Goal: Task Accomplishment & Management: Use online tool/utility

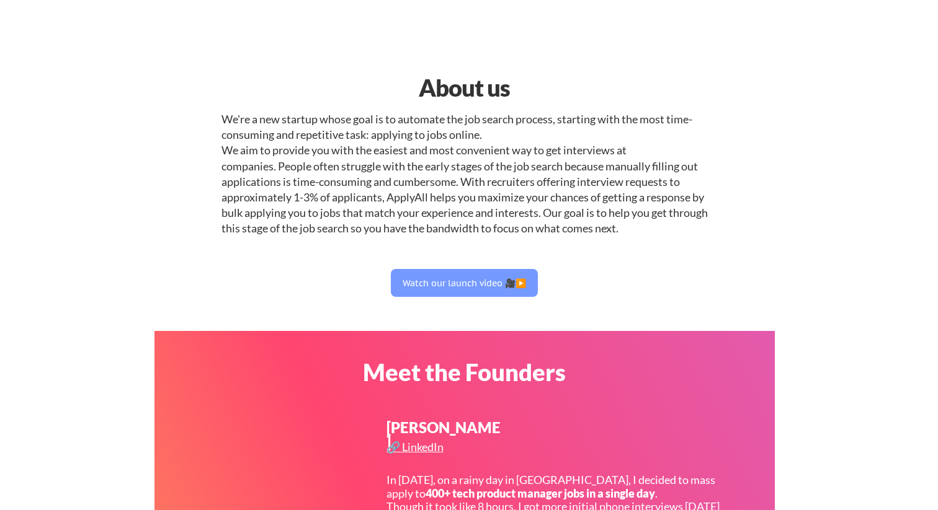
select select ""engineering""
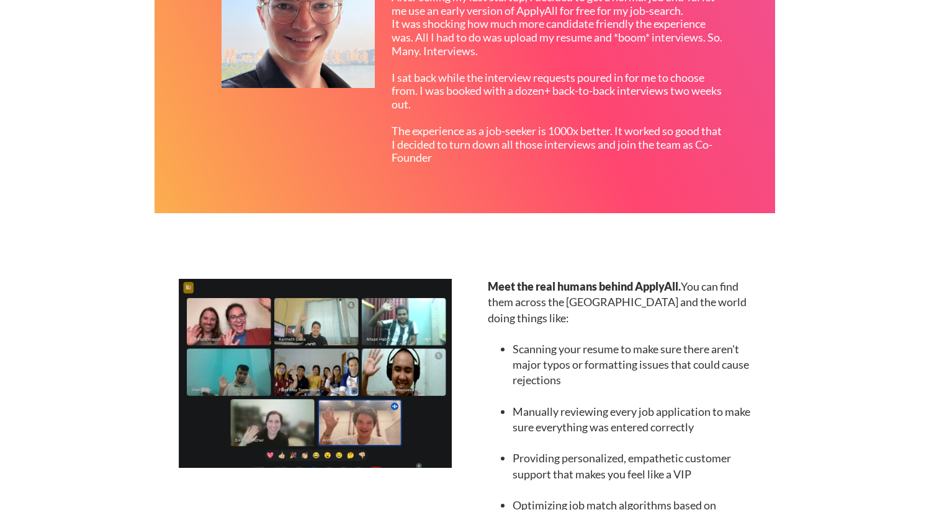
scroll to position [1240, 0]
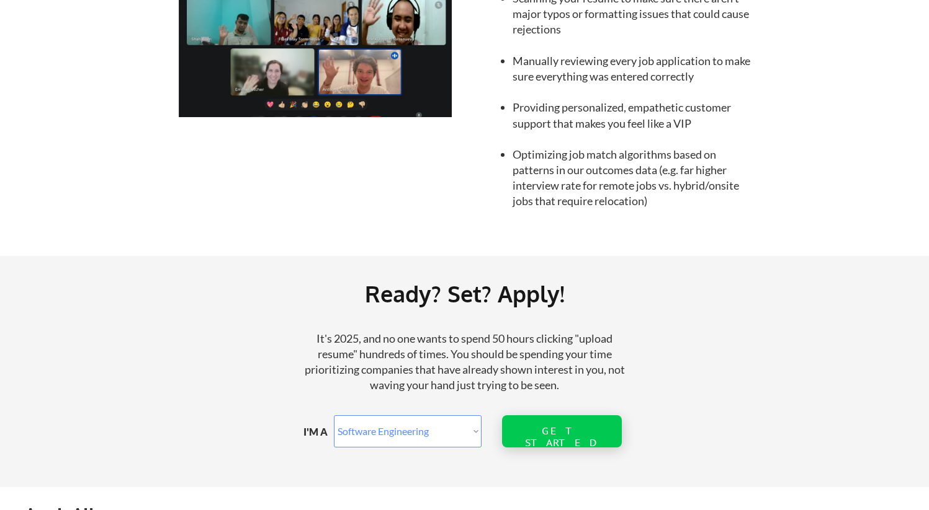
click at [564, 445] on div "GET STARTED" at bounding box center [561, 432] width 79 height 32
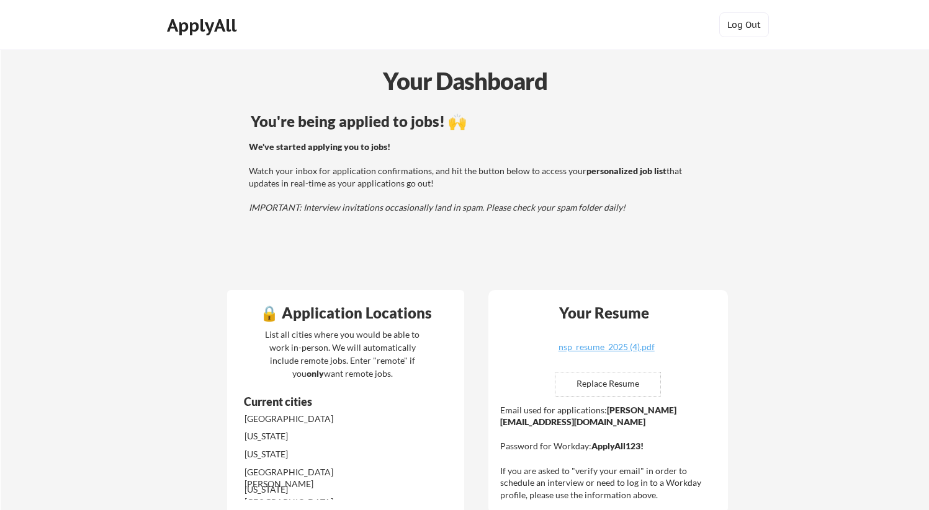
click at [435, 138] on div "You're being applied to jobs! 🙌 We've started applying you to jobs! Watch your …" at bounding box center [474, 195] width 501 height 174
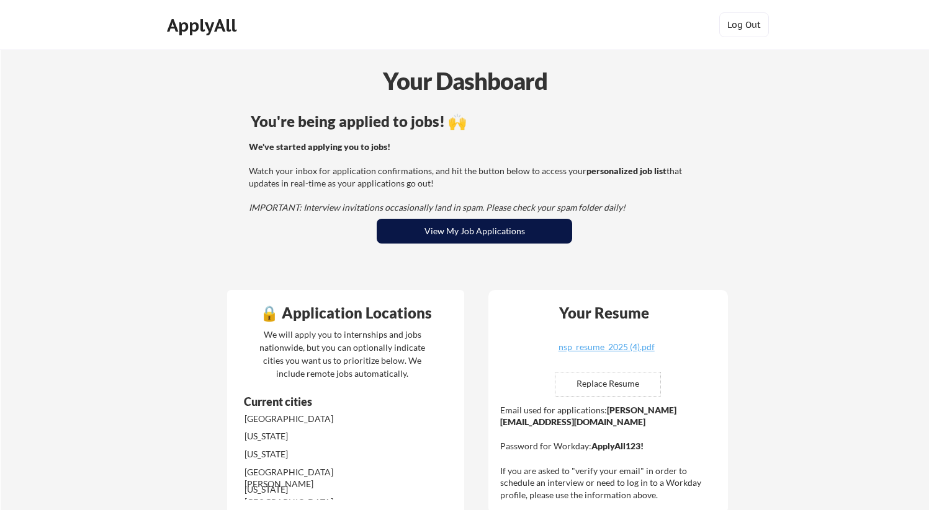
click at [422, 226] on button "View My Job Applications" at bounding box center [473, 231] width 195 height 25
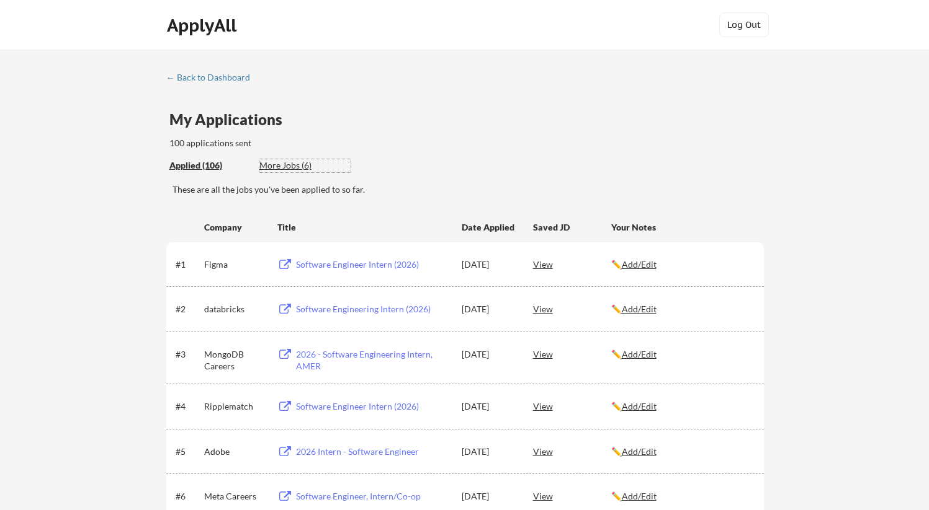
click at [300, 163] on div "More Jobs (6)" at bounding box center [304, 165] width 91 height 12
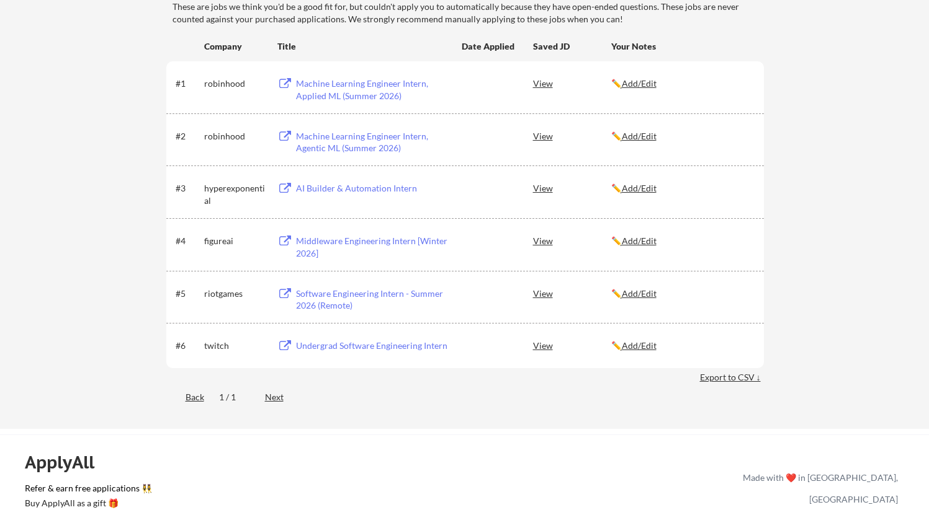
scroll to position [137, 0]
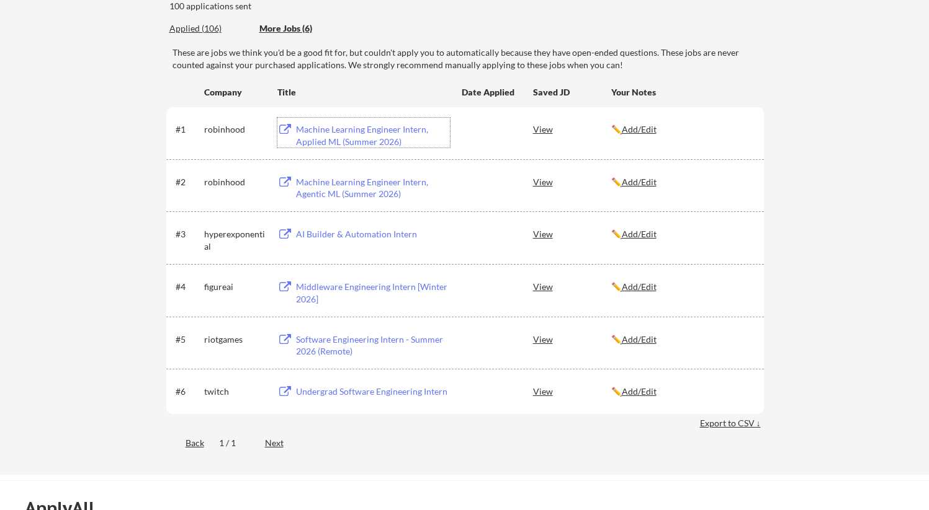
click at [186, 30] on div "Applied (106)" at bounding box center [209, 28] width 81 height 12
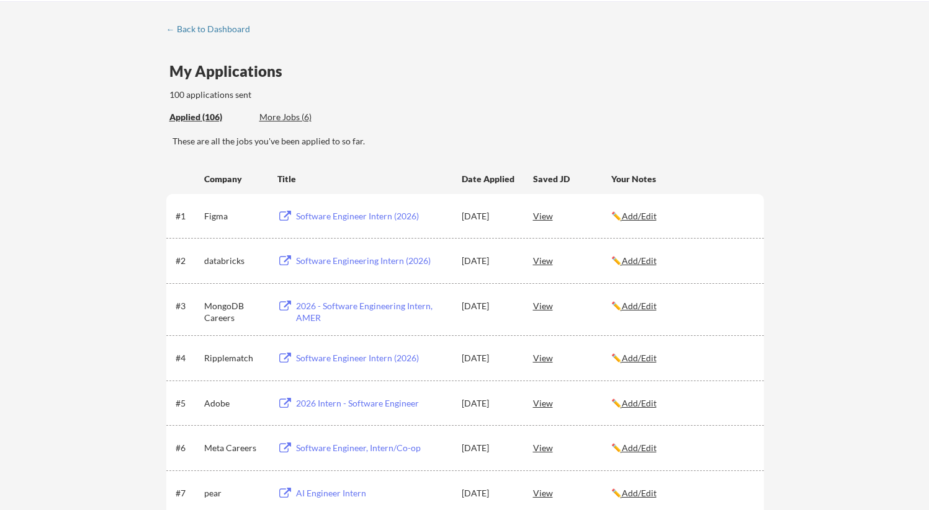
scroll to position [0, 0]
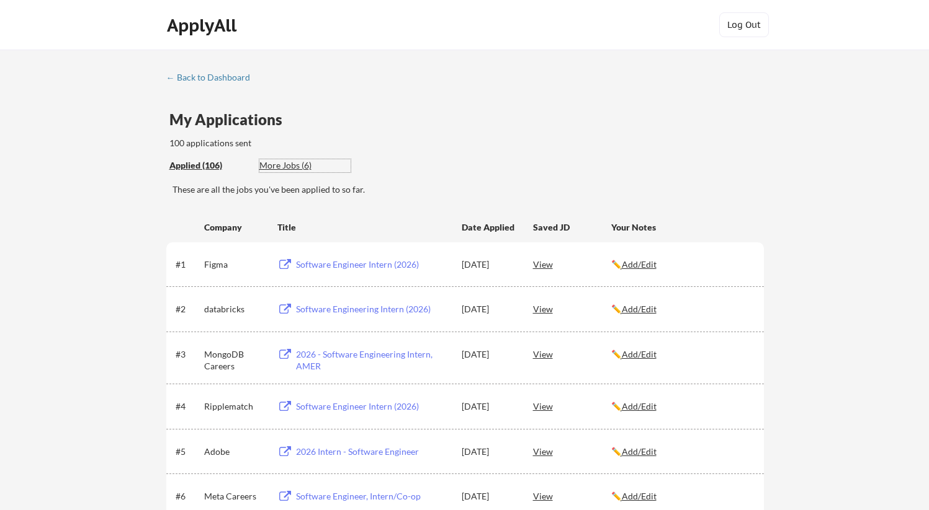
click at [303, 167] on div "More Jobs (6)" at bounding box center [304, 165] width 91 height 12
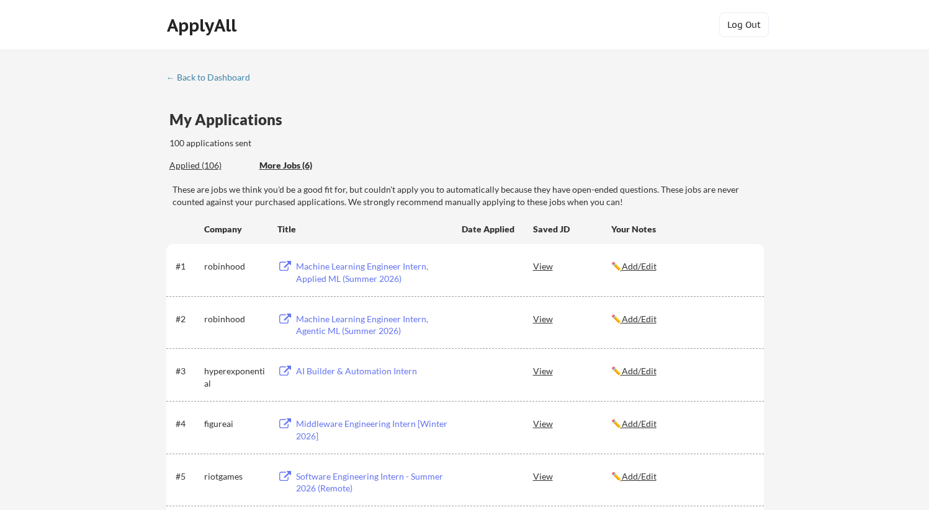
click at [337, 257] on div "Machine Learning Engineer Intern, Applied ML (Summer 2026)" at bounding box center [371, 270] width 157 height 30
